Goal: Information Seeking & Learning: Learn about a topic

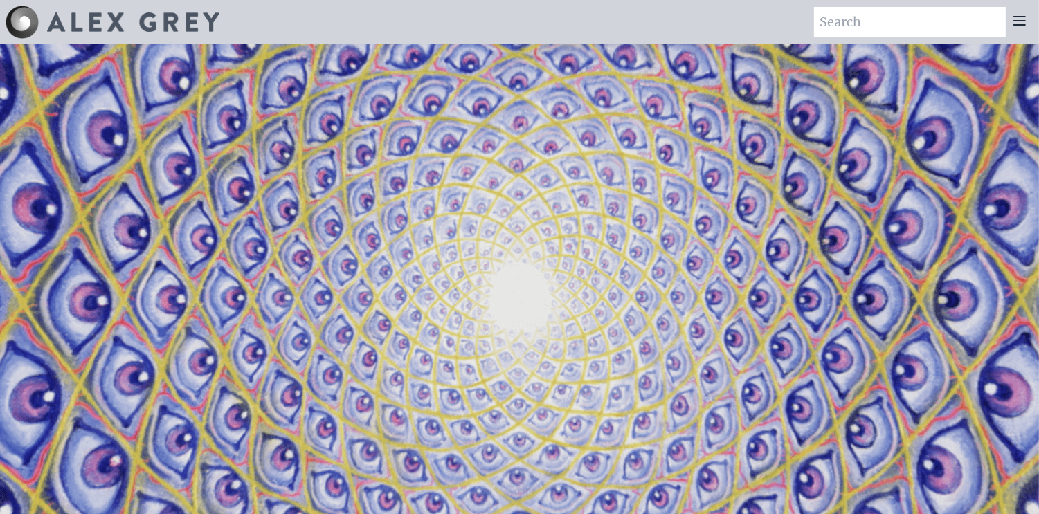
click at [1020, 29] on div at bounding box center [1020, 22] width 28 height 30
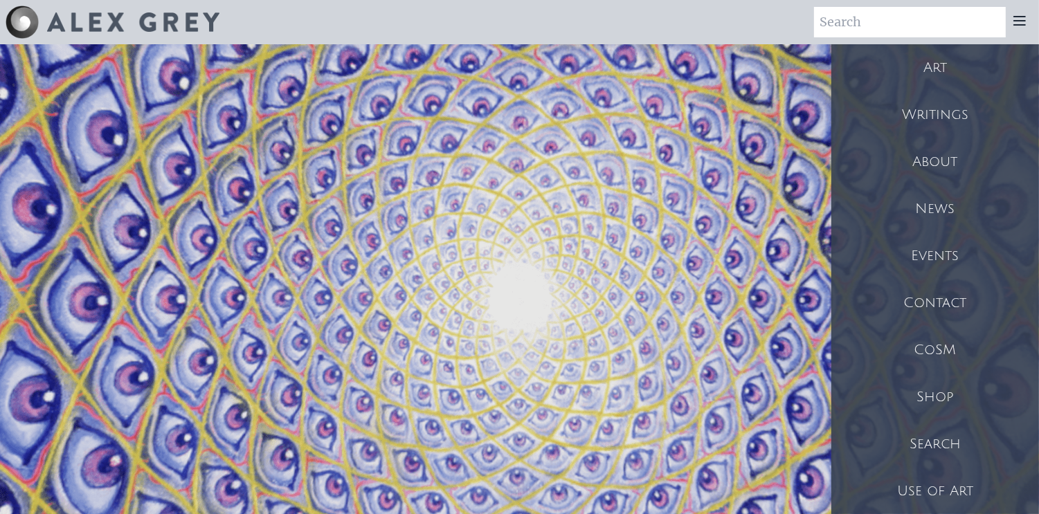
click at [940, 64] on div "Art" at bounding box center [935, 67] width 208 height 47
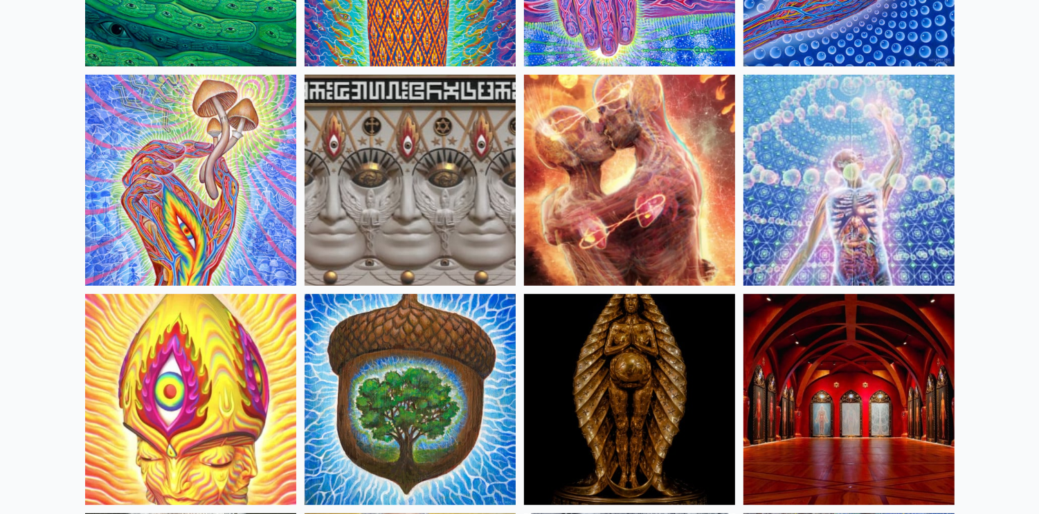
scroll to position [471, 0]
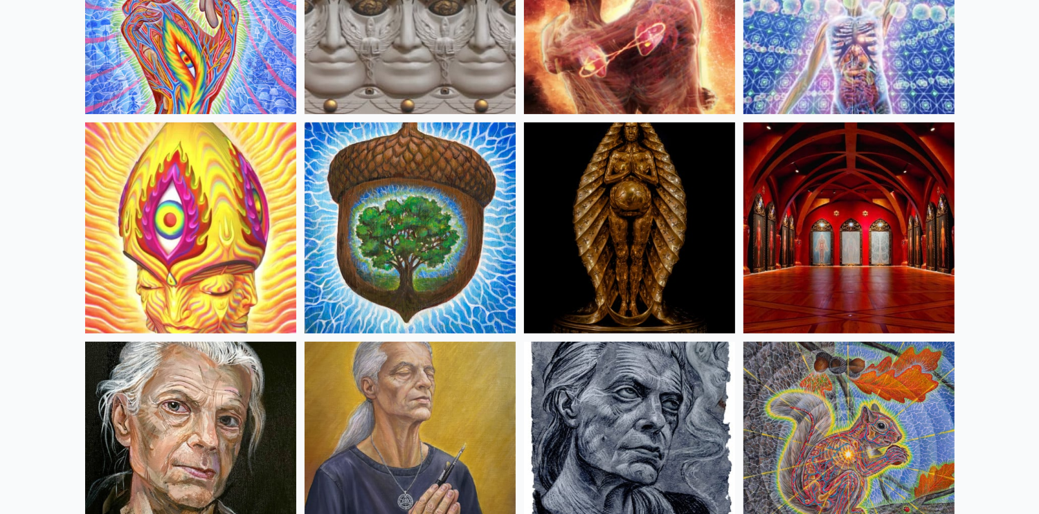
click at [617, 218] on img at bounding box center [629, 228] width 211 height 211
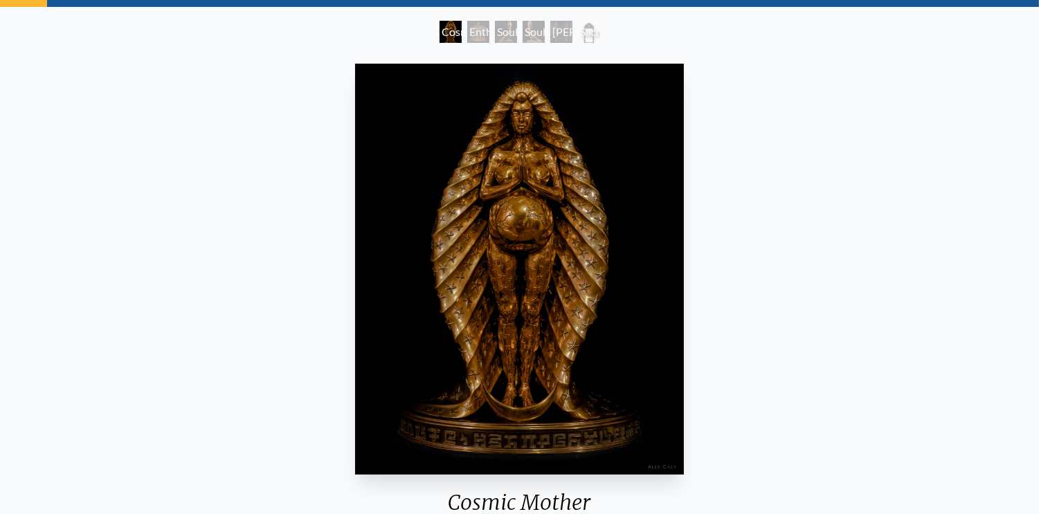
scroll to position [63, 0]
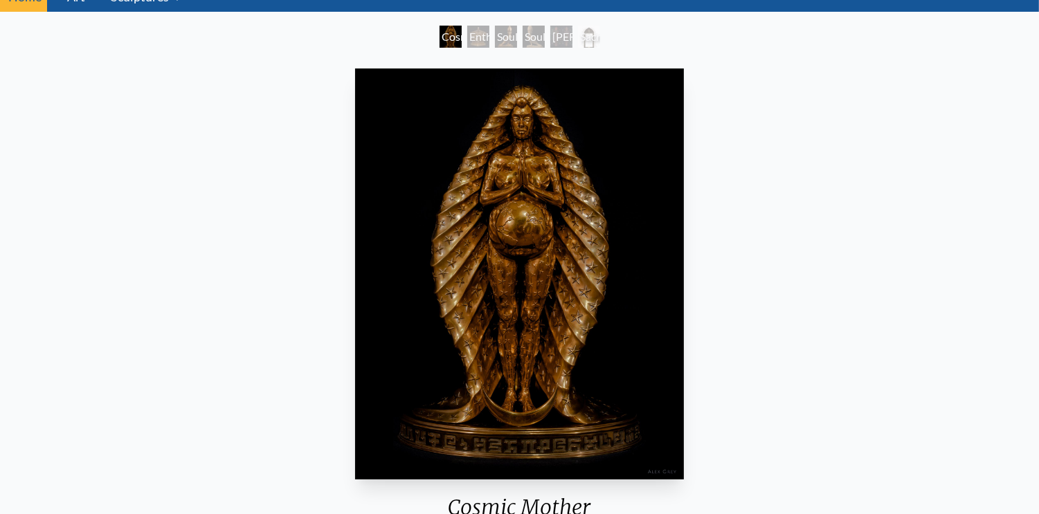
click at [468, 37] on div "Entheurn" at bounding box center [478, 37] width 22 height 22
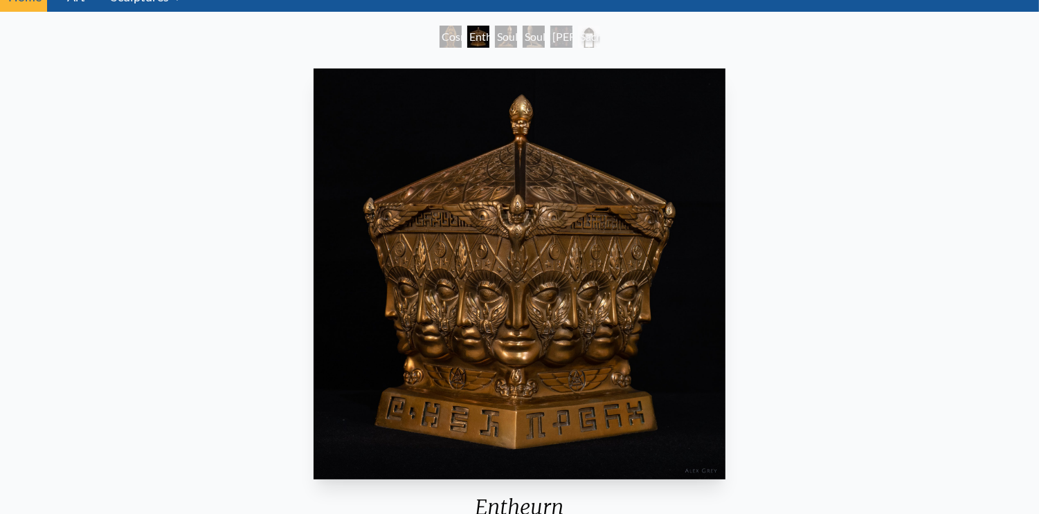
click at [440, 37] on div "Cosmic Mother" at bounding box center [451, 37] width 22 height 22
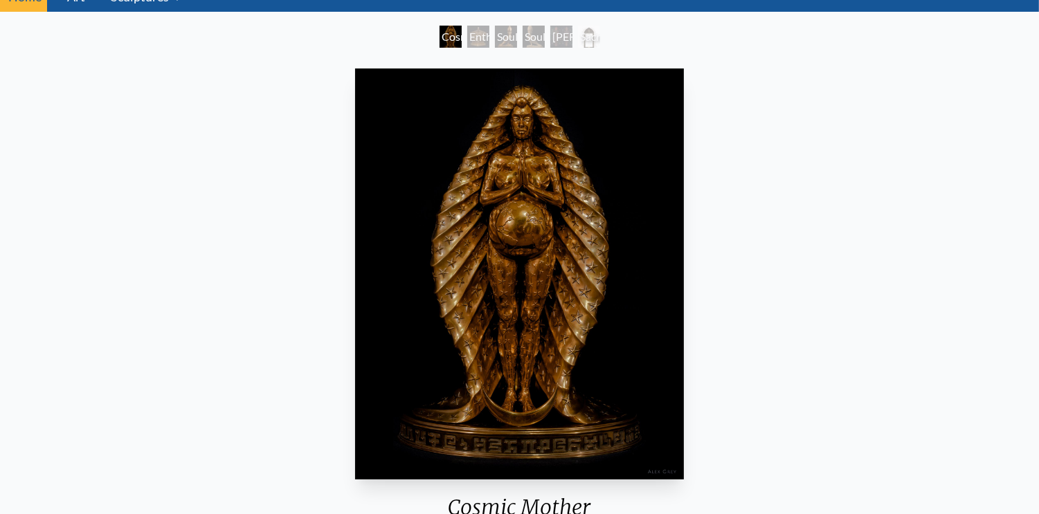
click at [523, 31] on div "Soulbird" at bounding box center [534, 37] width 22 height 22
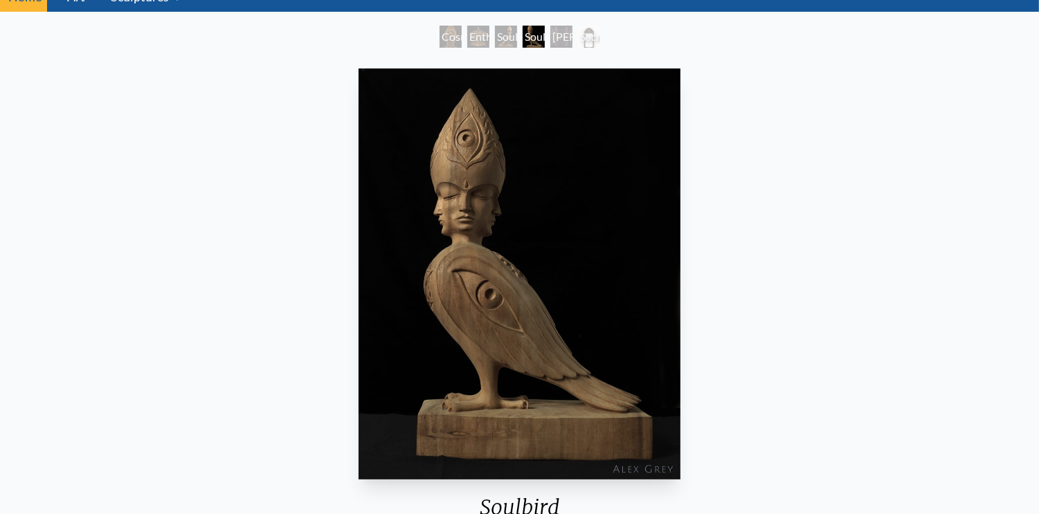
click at [495, 33] on div "Soulbird" at bounding box center [506, 37] width 22 height 22
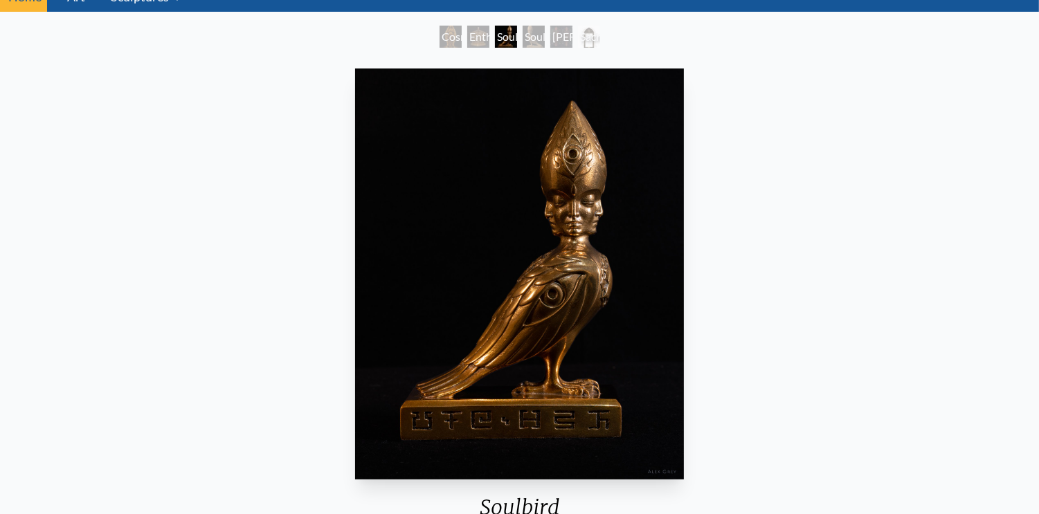
click at [568, 37] on div "Adam & Eve Doors" at bounding box center [561, 37] width 22 height 22
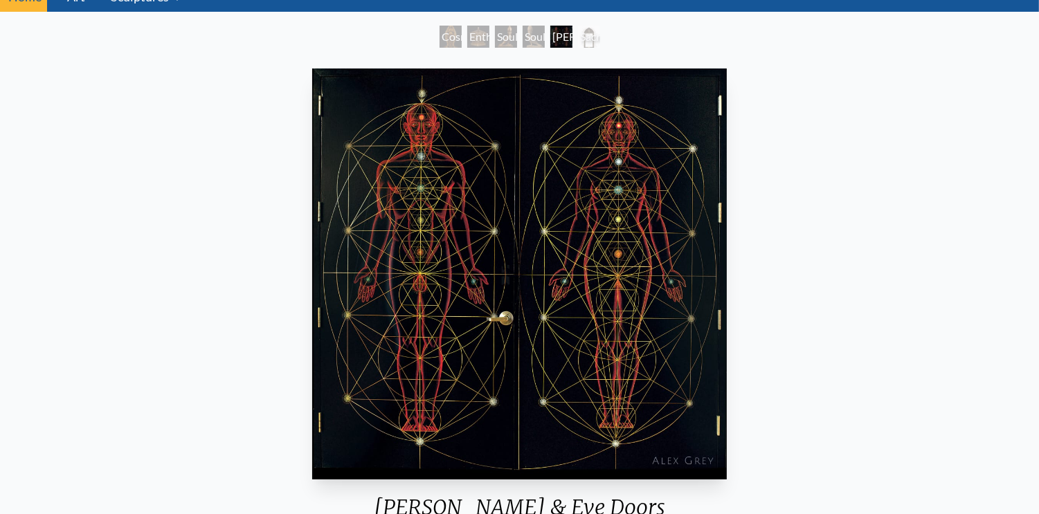
click at [597, 32] on div "Sacred Mirrors Frame" at bounding box center [589, 37] width 22 height 22
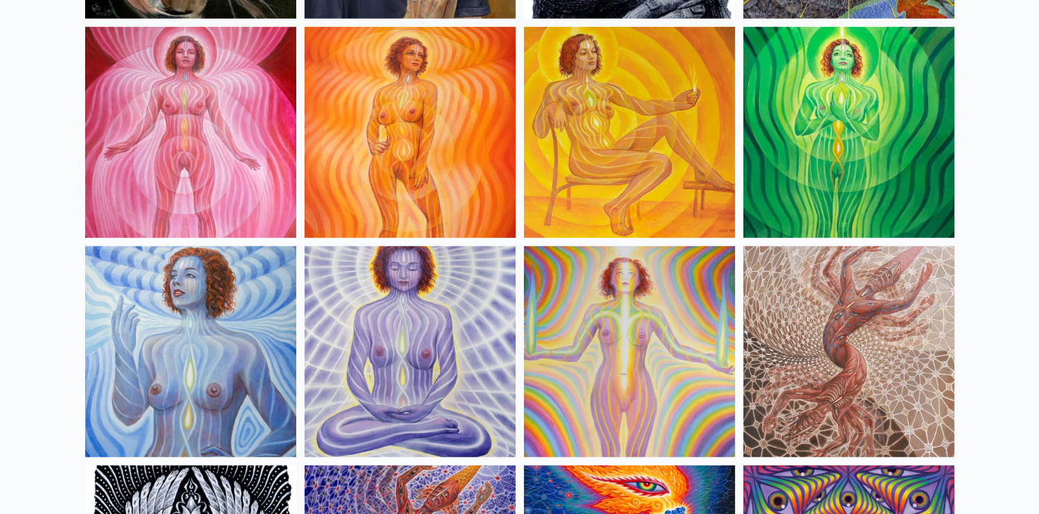
scroll to position [984, 0]
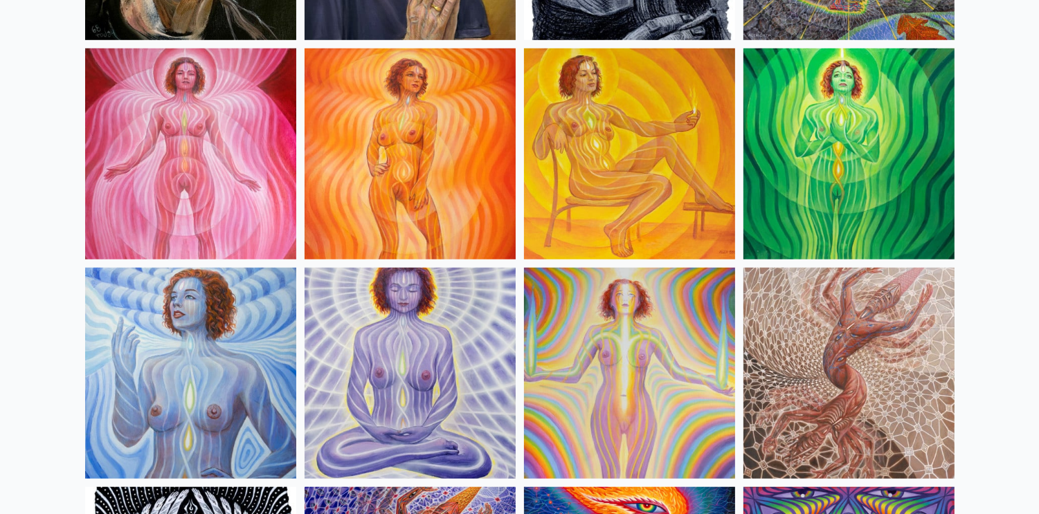
click at [642, 336] on img at bounding box center [629, 373] width 211 height 211
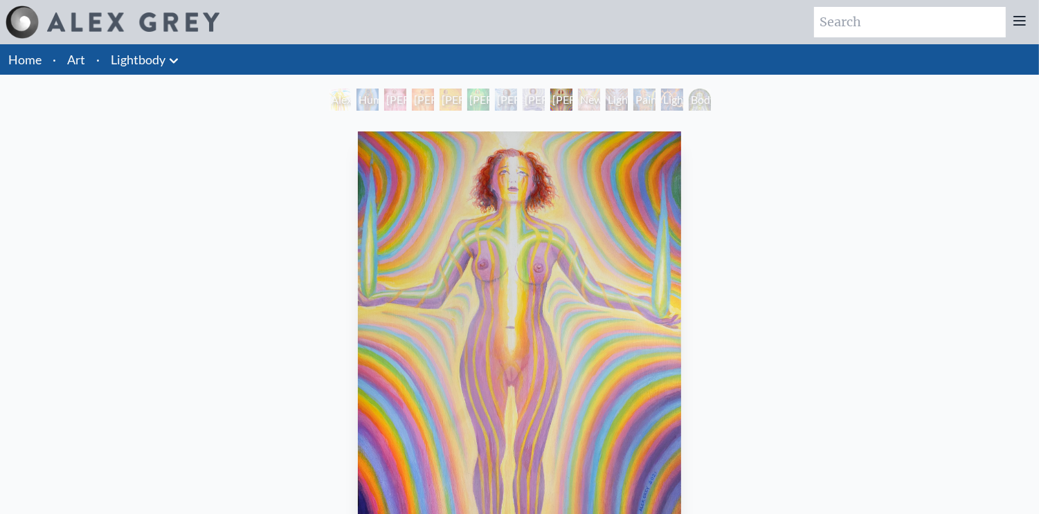
click at [689, 104] on div "Body/Mind as a Vibratory Field of Energy" at bounding box center [700, 100] width 22 height 22
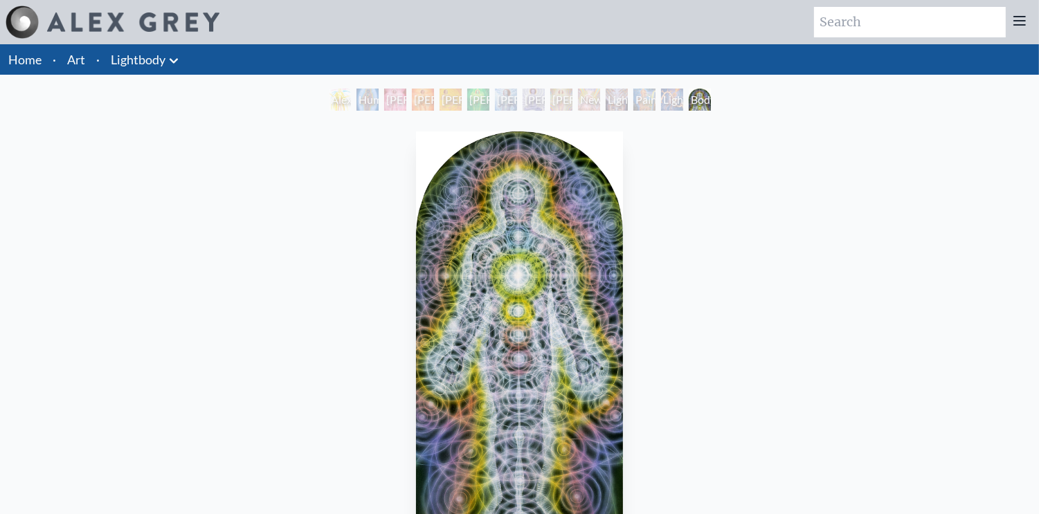
click at [357, 99] on div "Human Energy Field" at bounding box center [368, 100] width 22 height 22
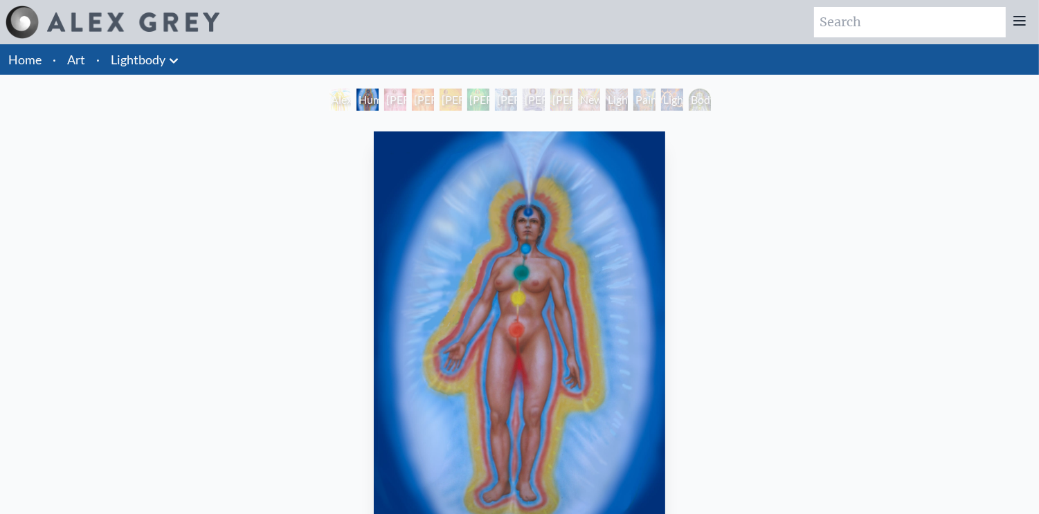
scroll to position [1, 0]
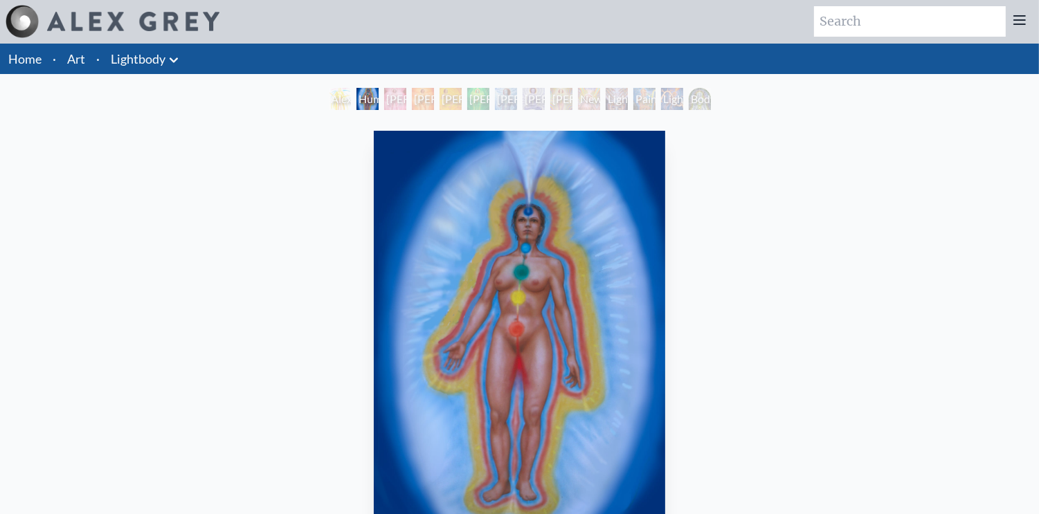
click at [329, 99] on div "Alexza" at bounding box center [340, 99] width 22 height 22
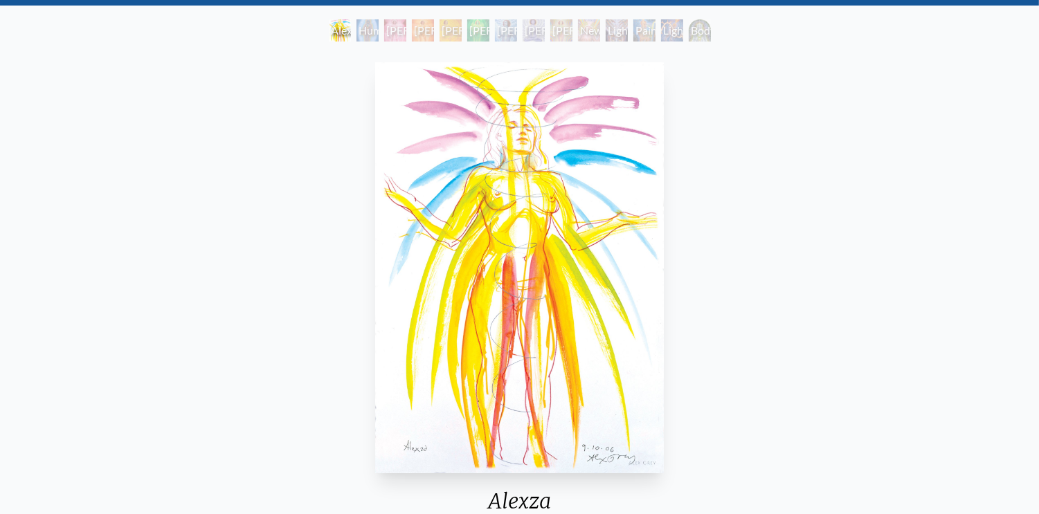
scroll to position [111, 0]
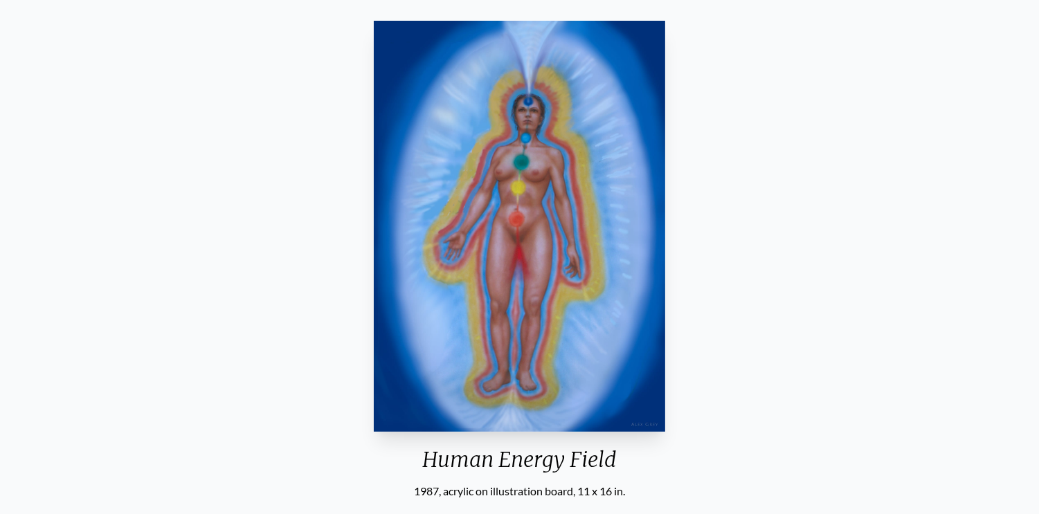
scroll to position [1, 0]
